Goal: Transaction & Acquisition: Purchase product/service

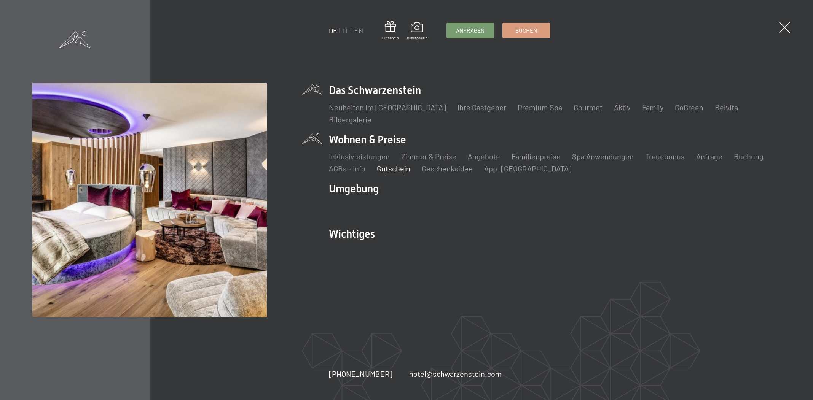
click at [385, 168] on link "Gutschein" at bounding box center [393, 168] width 33 height 9
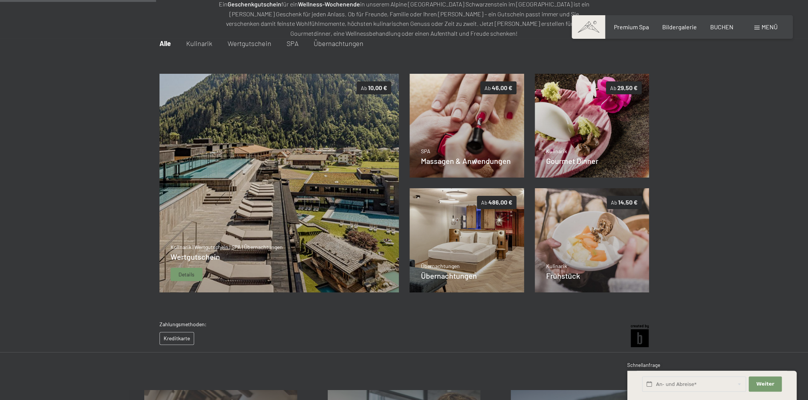
click at [265, 166] on img at bounding box center [279, 183] width 240 height 219
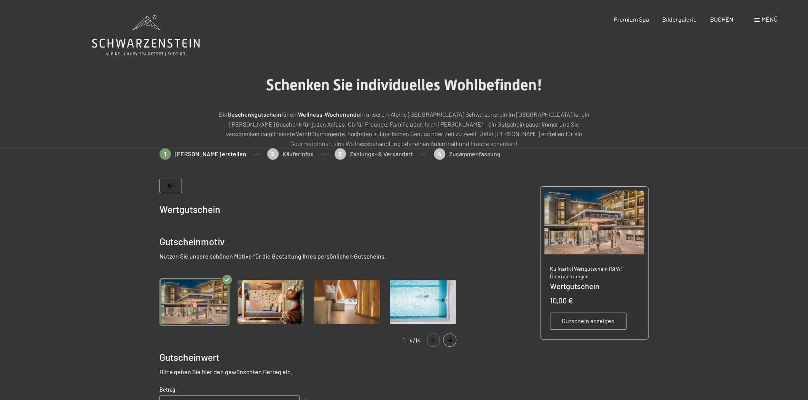
click at [774, 15] on div "Buchen Anfragen Premium Spa Bildergalerie BUCHEN Menü DE IT EN Gutschein Bilder…" at bounding box center [682, 19] width 191 height 8
click at [773, 18] on span "Menü" at bounding box center [769, 19] width 16 height 7
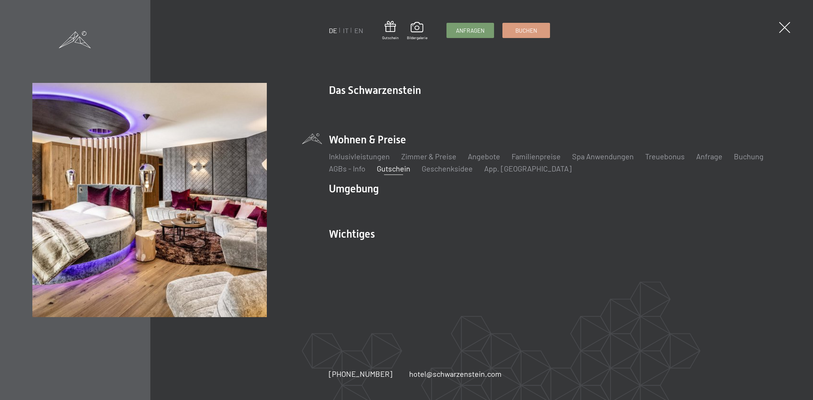
click at [405, 30] on div "Gutschein Bildergalerie" at bounding box center [404, 30] width 45 height 19
click at [419, 30] on span at bounding box center [417, 27] width 21 height 13
